Goal: Information Seeking & Learning: Learn about a topic

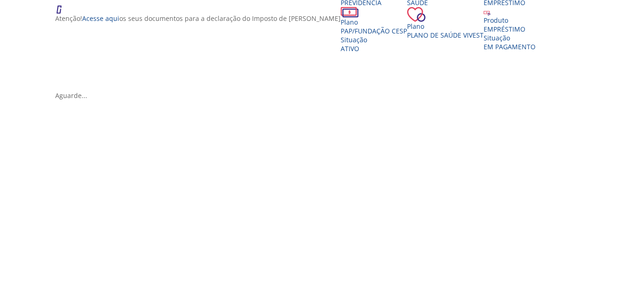
scroll to position [191, 0]
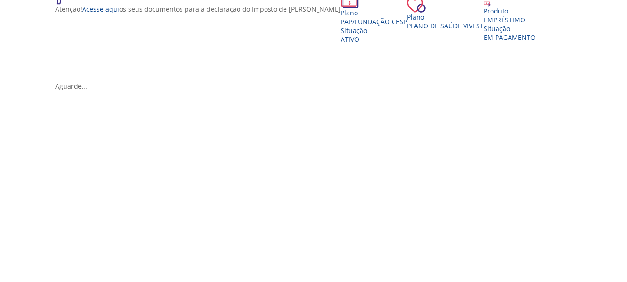
drag, startPoint x: 629, startPoint y: 103, endPoint x: 622, endPoint y: 188, distance: 85.6
click at [483, 15] on div "Produto" at bounding box center [509, 10] width 52 height 9
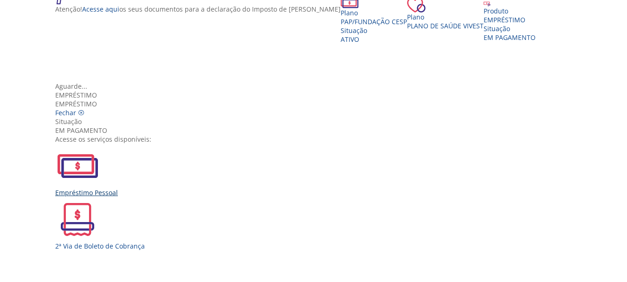
click at [199, 188] on div "Empréstimo Pessoal" at bounding box center [316, 192] width 523 height 9
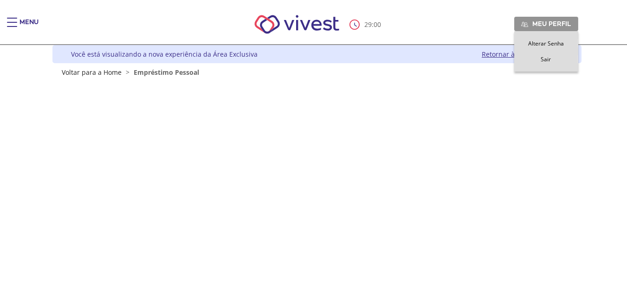
click at [549, 23] on span "Meu perfil" at bounding box center [551, 23] width 39 height 8
click at [545, 60] on span "Sair" at bounding box center [545, 59] width 10 height 8
